Goal: Browse casually: Explore the website without a specific task or goal

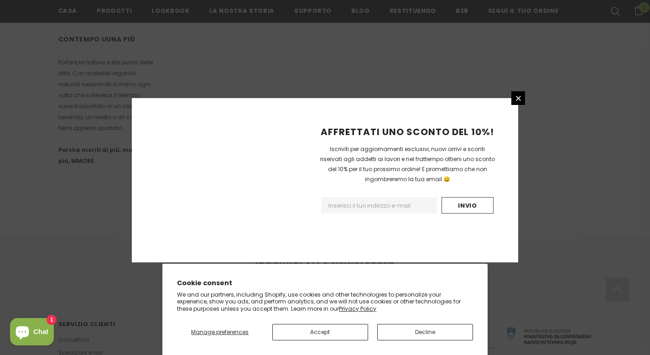
scroll to position [580, 0]
